Goal: Check status

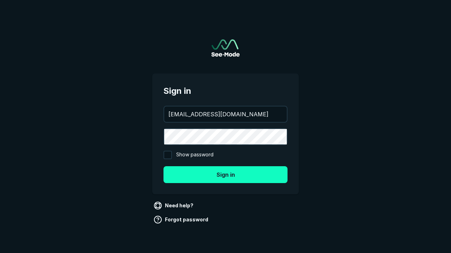
click at [225, 175] on button "Sign in" at bounding box center [225, 174] width 124 height 17
